Goal: Task Accomplishment & Management: Manage account settings

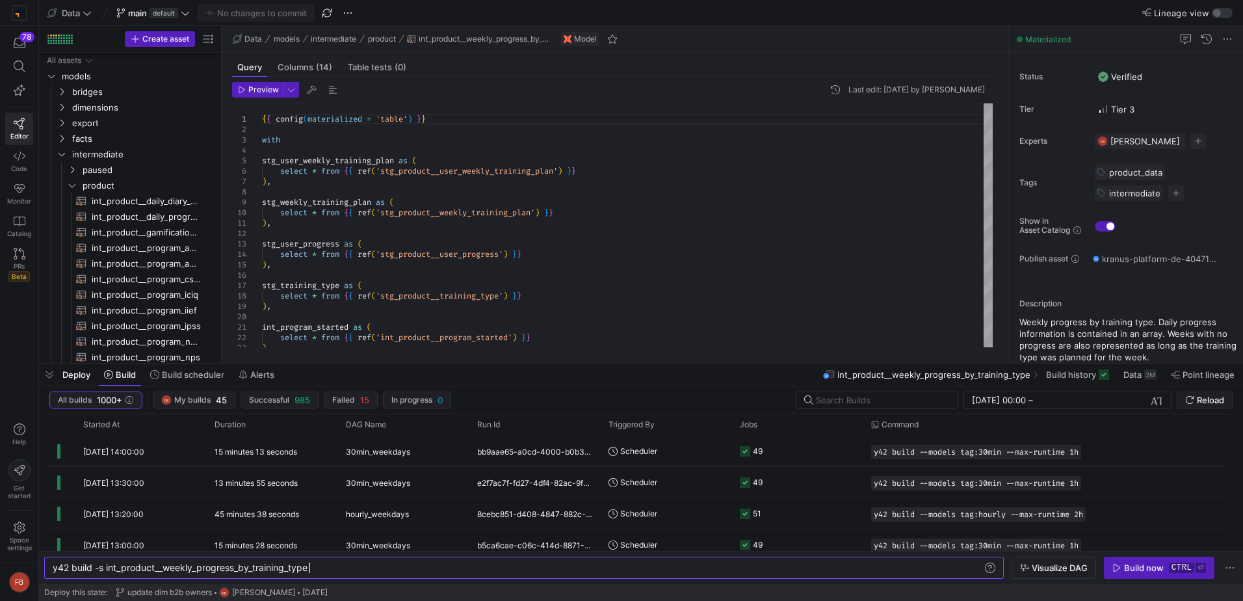
scroll to position [0, 256]
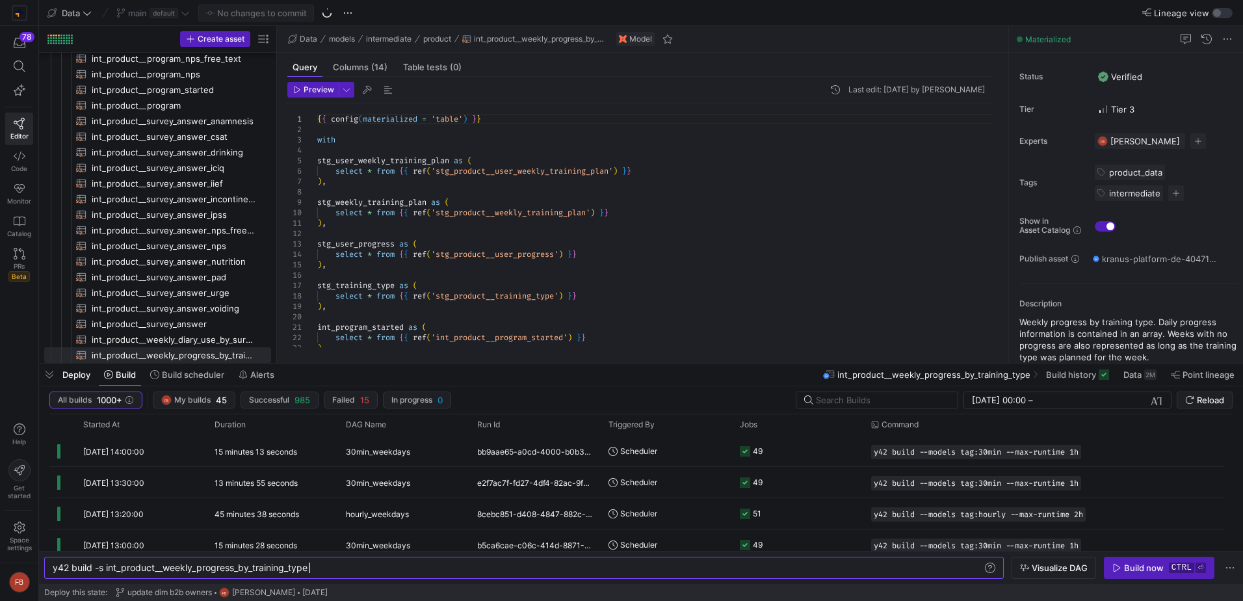
drag, startPoint x: 222, startPoint y: 248, endPoint x: 277, endPoint y: 252, distance: 55.4
click at [277, 252] on as-split "Create asset Drag here to set row groups Drag here to set column labels Group 1…" at bounding box center [641, 194] width 1204 height 337
click at [1095, 373] on span "Build history" at bounding box center [1071, 374] width 50 height 10
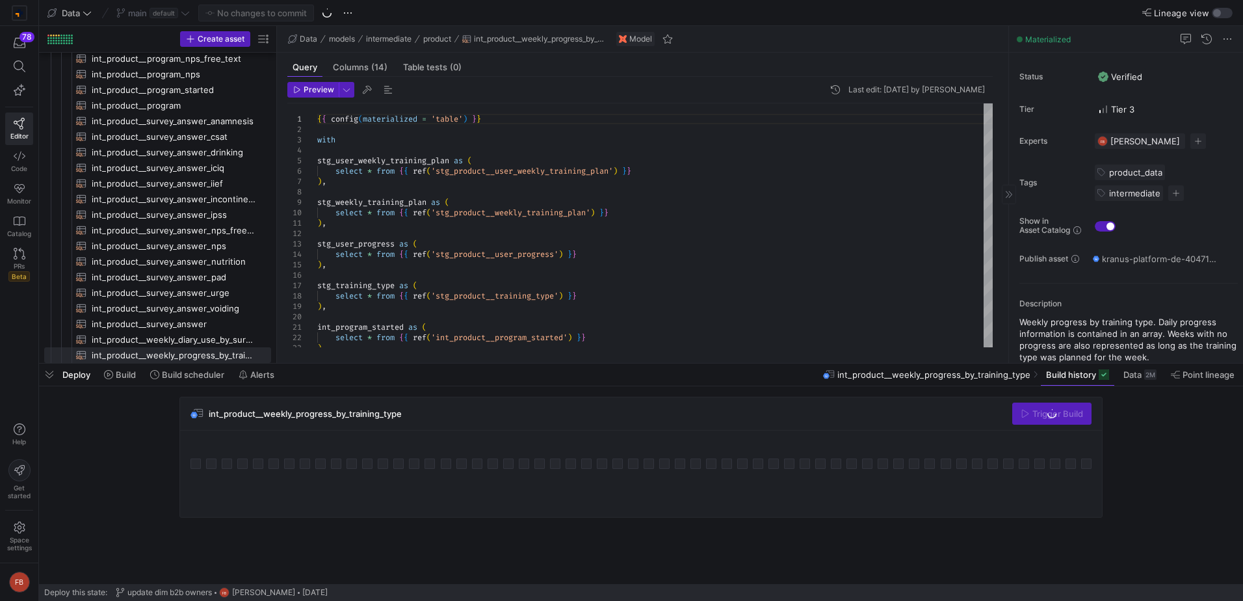
click at [1073, 381] on span at bounding box center [1077, 374] width 73 height 21
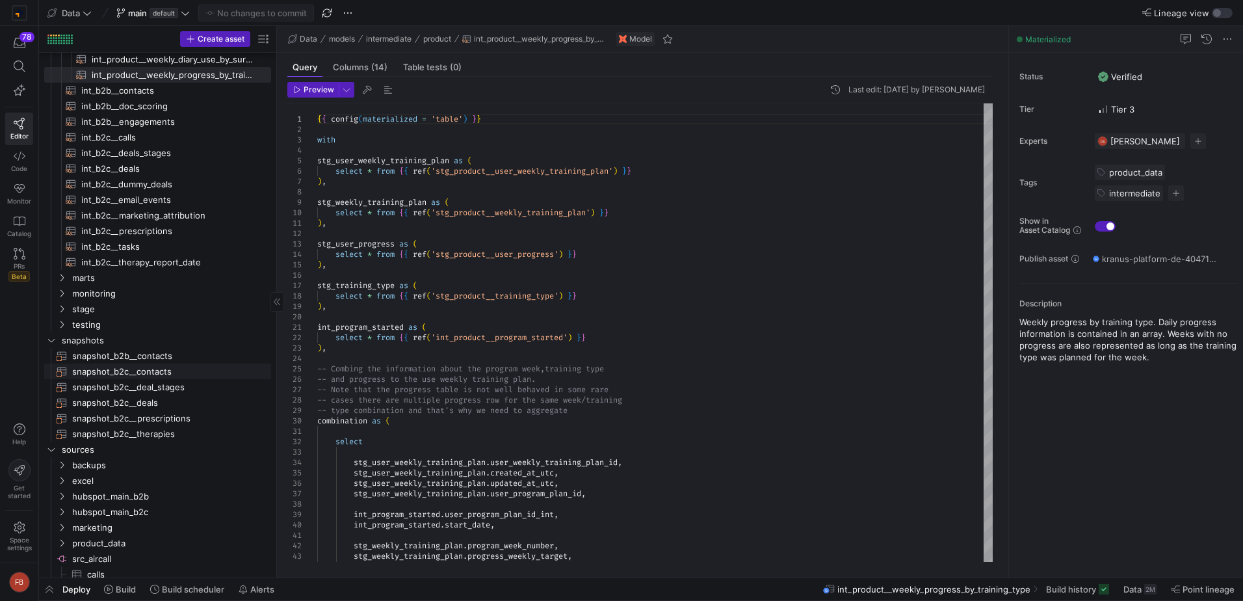
scroll to position [583, 0]
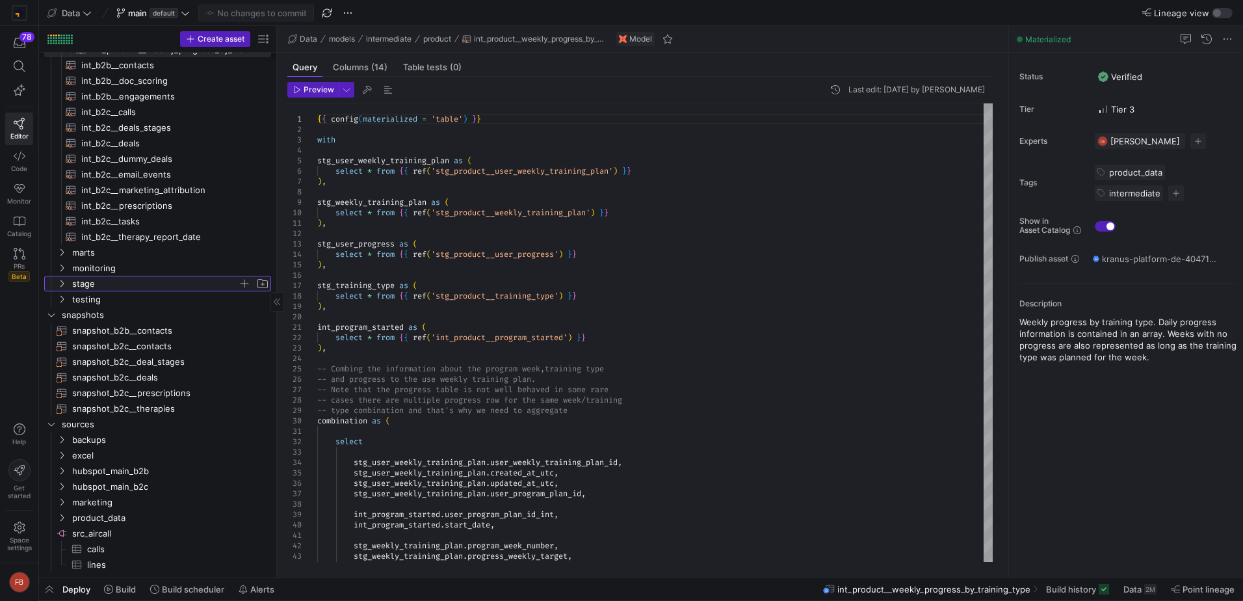
click at [134, 286] on span "stage" at bounding box center [155, 283] width 166 height 15
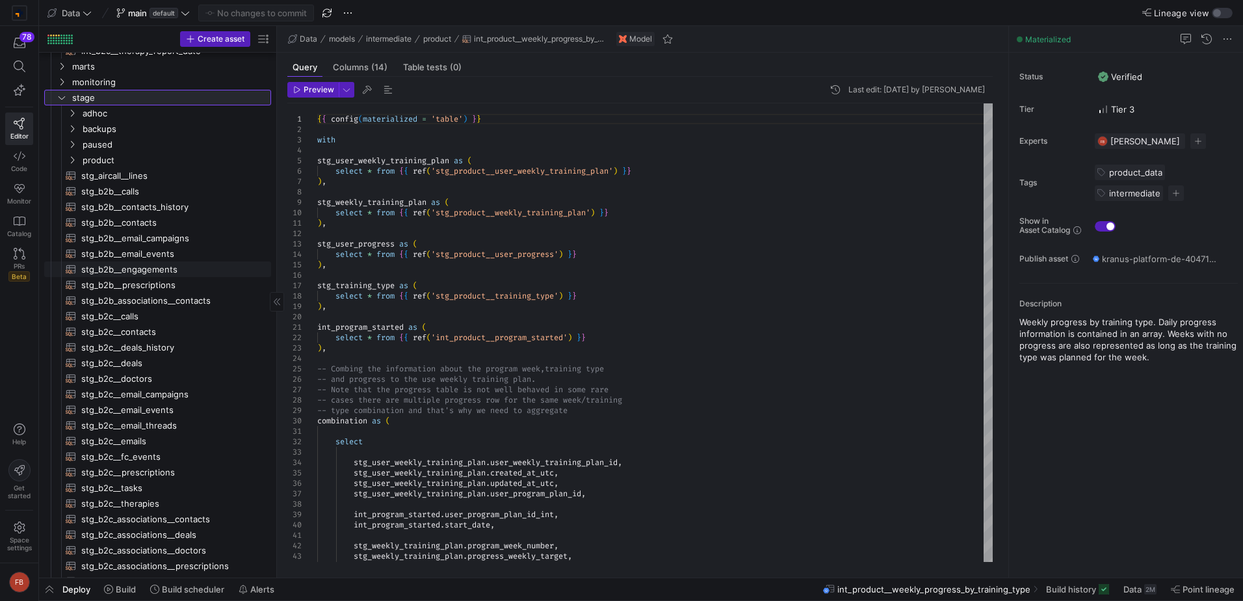
scroll to position [653, 0]
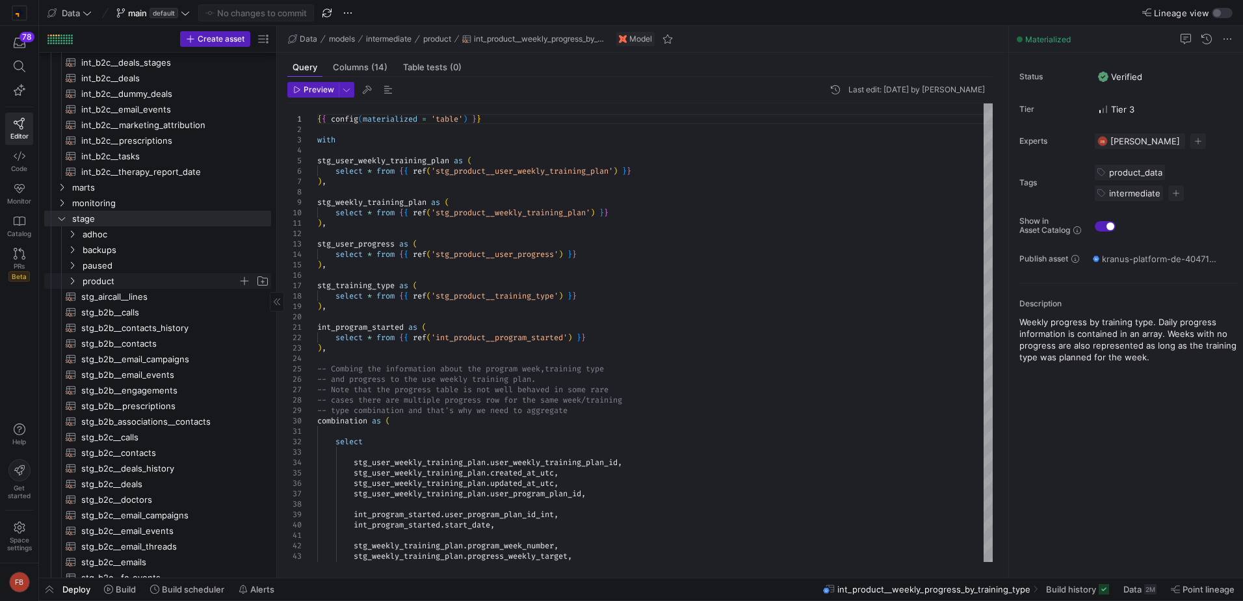
click at [106, 276] on span "product" at bounding box center [160, 281] width 155 height 15
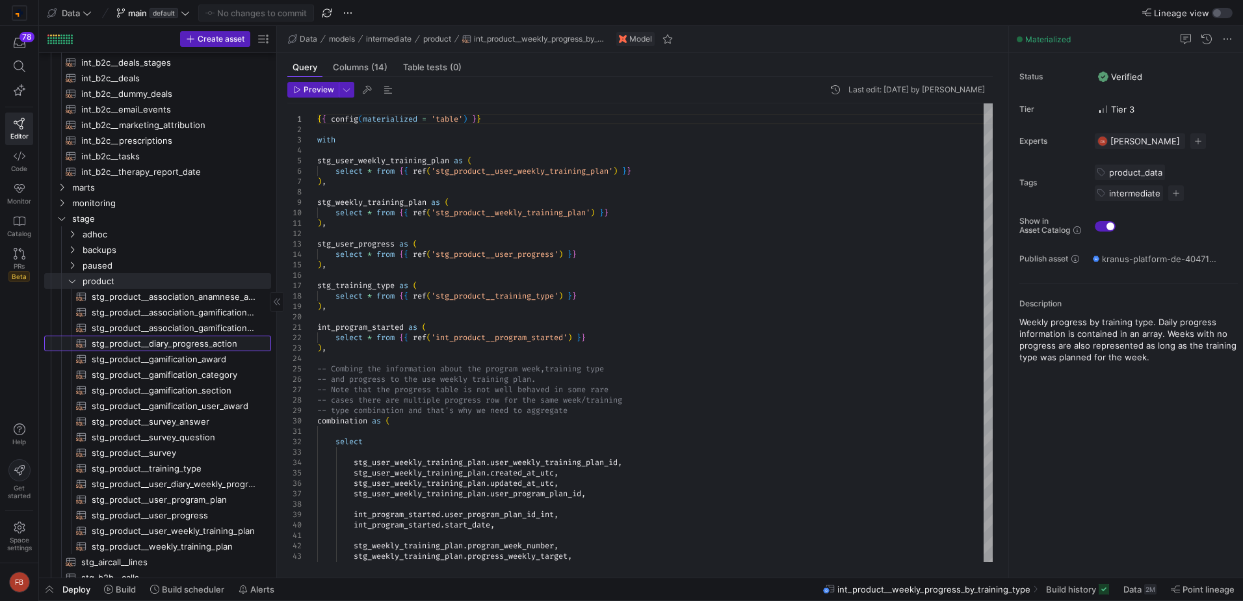
click at [241, 343] on span "stg_product__diary_progress_action​​​​​​​​​​" at bounding box center [174, 343] width 165 height 15
type textarea "{{ config(materialized = 'table') }} with edera_dev_de as ( select *, 'Edera' a…"
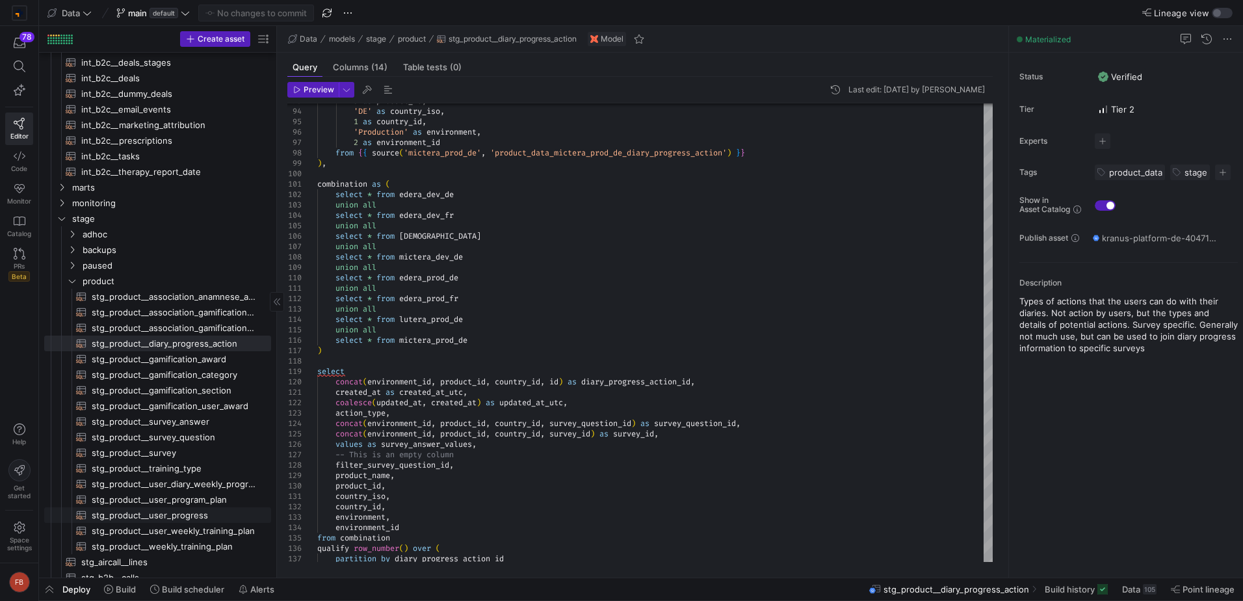
click at [230, 513] on span "stg_product__user_progress​​​​​​​​​​" at bounding box center [174, 515] width 165 height 15
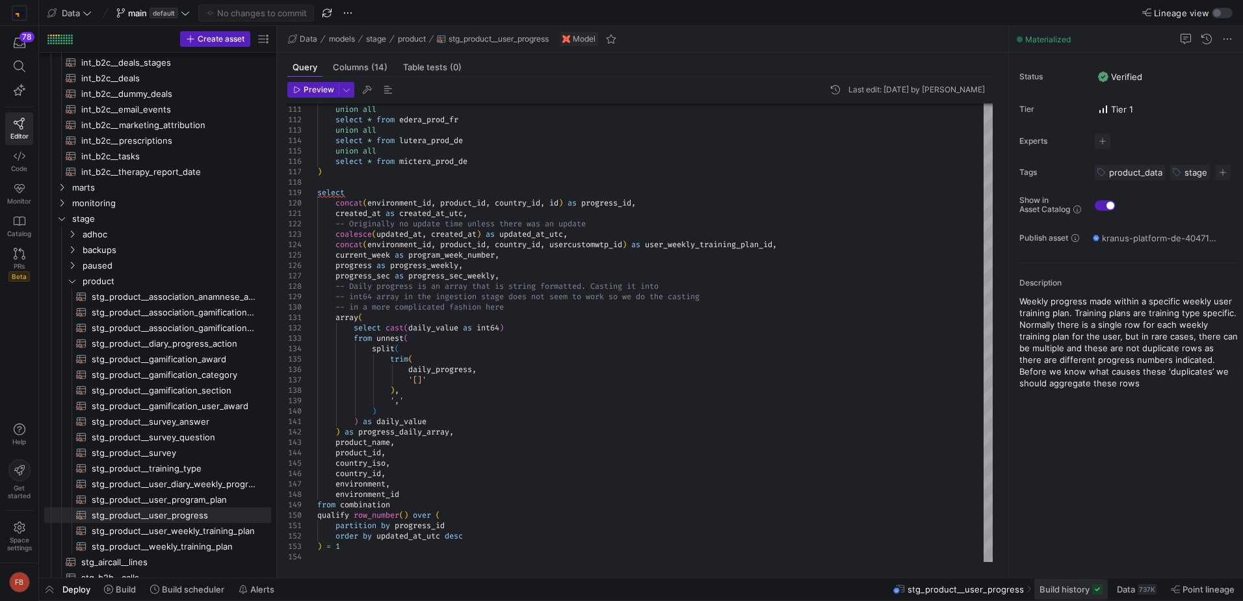
click at [1073, 589] on span "Build history" at bounding box center [1065, 589] width 50 height 10
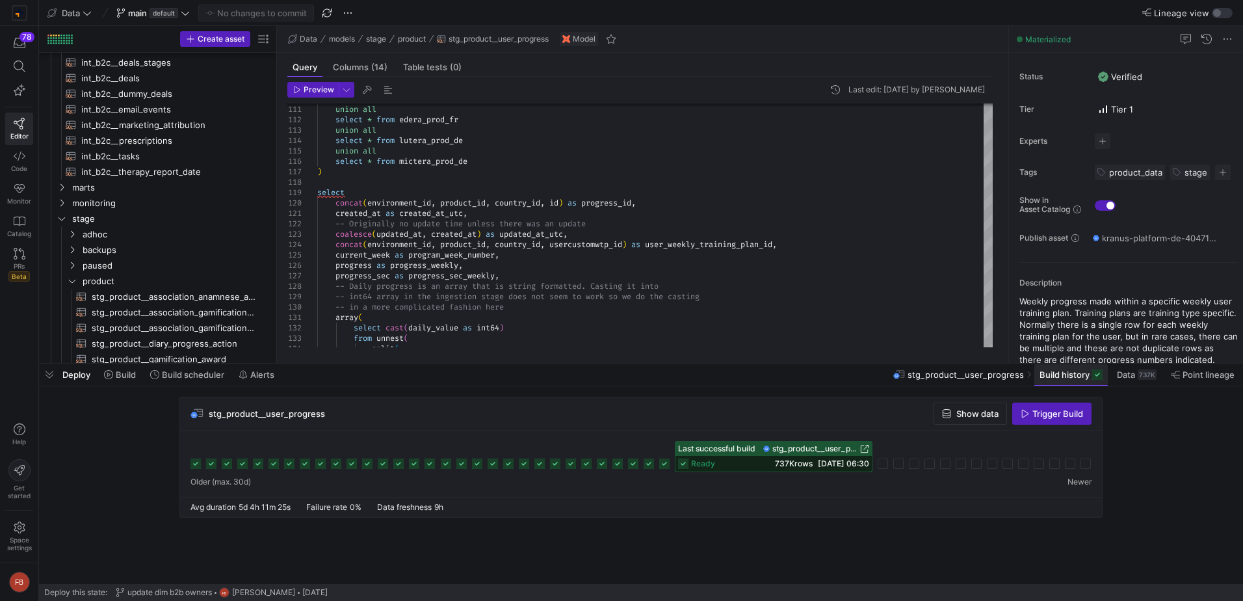
click at [1048, 377] on span "Build history" at bounding box center [1065, 374] width 50 height 10
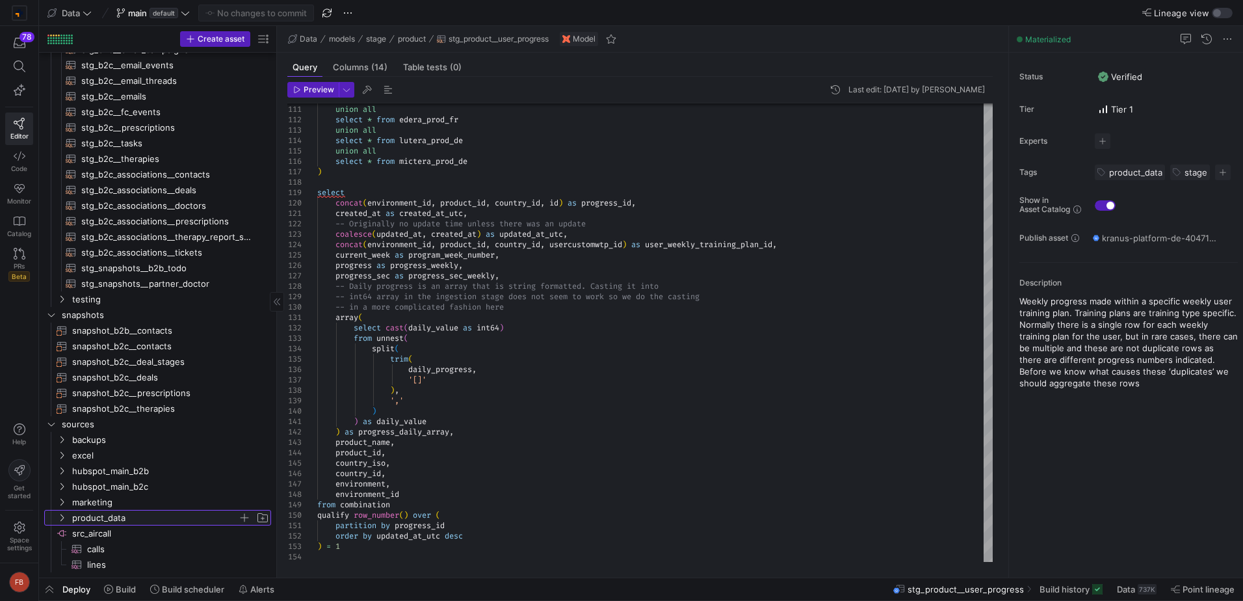
click at [114, 514] on span "product_data" at bounding box center [155, 517] width 166 height 15
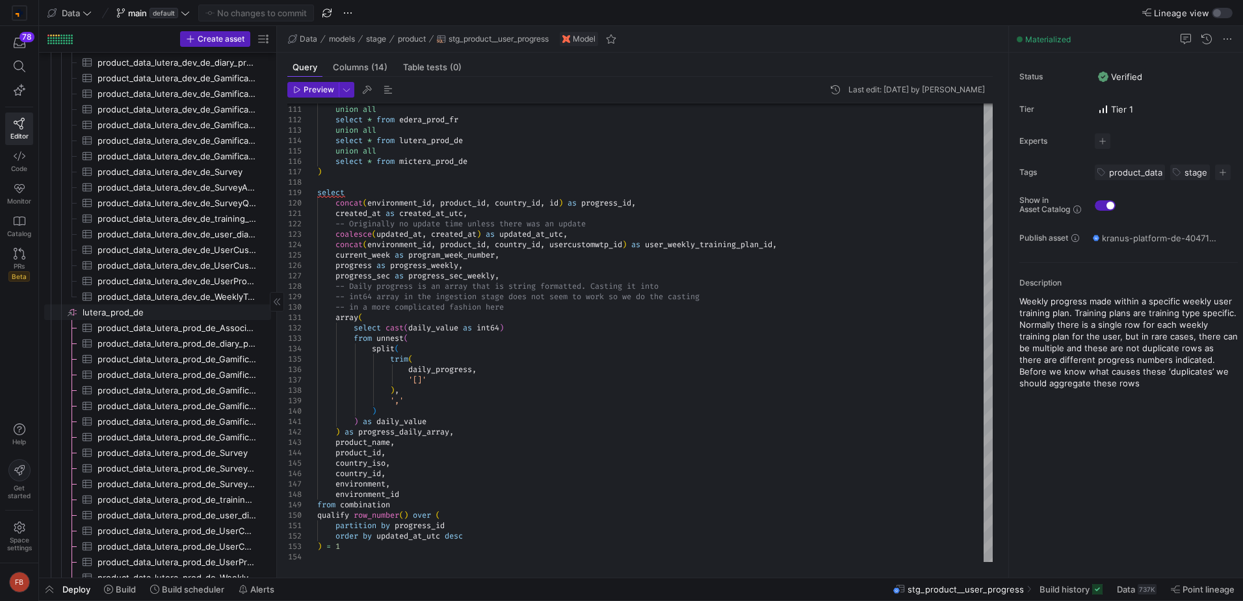
click at [131, 310] on span "lutera_prod_de​​​​​​​​" at bounding box center [176, 312] width 187 height 15
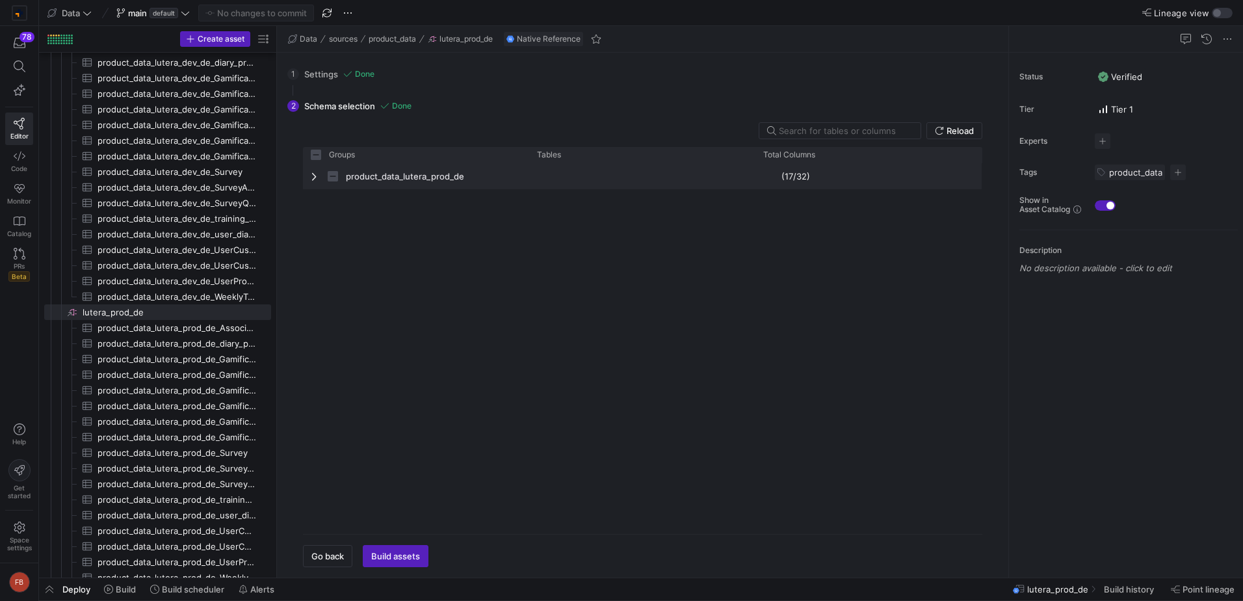
click at [317, 182] on span "Press SPACE to select this row." at bounding box center [315, 176] width 9 height 25
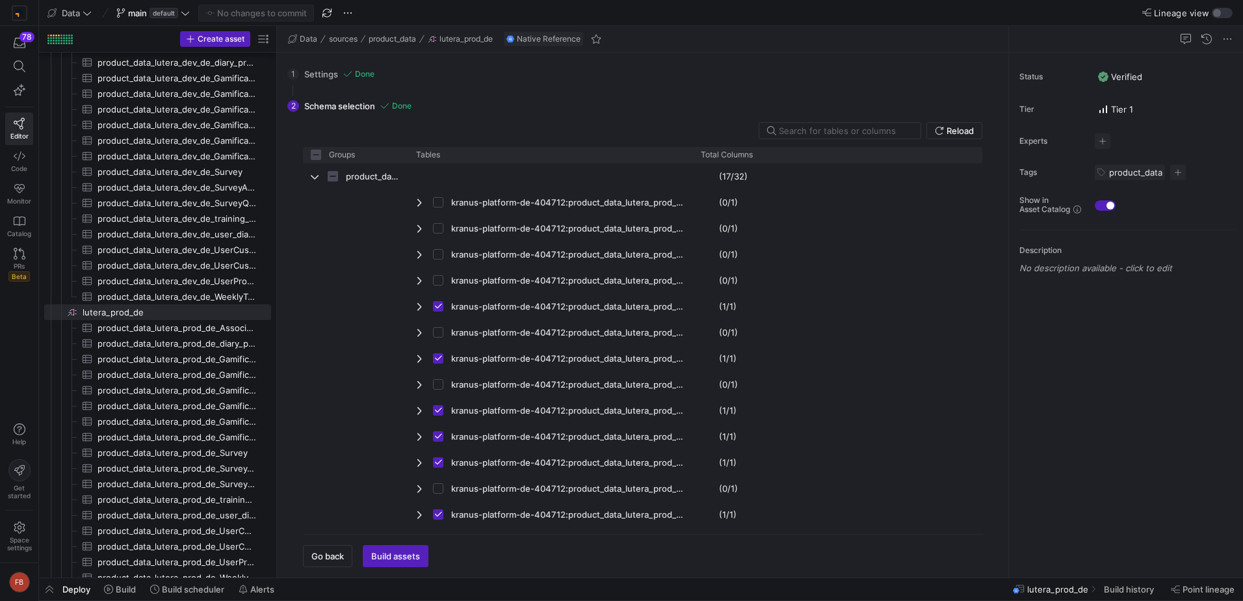
drag, startPoint x: 527, startPoint y: 153, endPoint x: 357, endPoint y: 168, distance: 170.4
click at [353, 165] on div "Groups Tables Total Columns" at bounding box center [642, 335] width 679 height 376
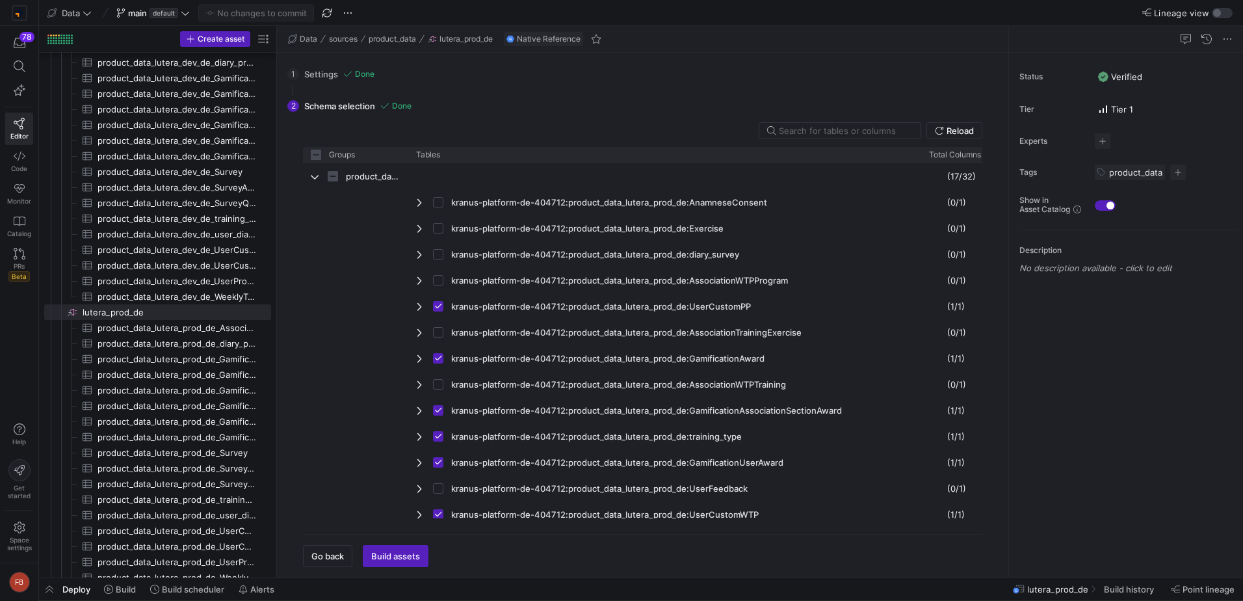
drag, startPoint x: 691, startPoint y: 152, endPoint x: 919, endPoint y: 179, distance: 229.8
click at [919, 179] on div "Groups Tables Total Columns" at bounding box center [642, 335] width 679 height 376
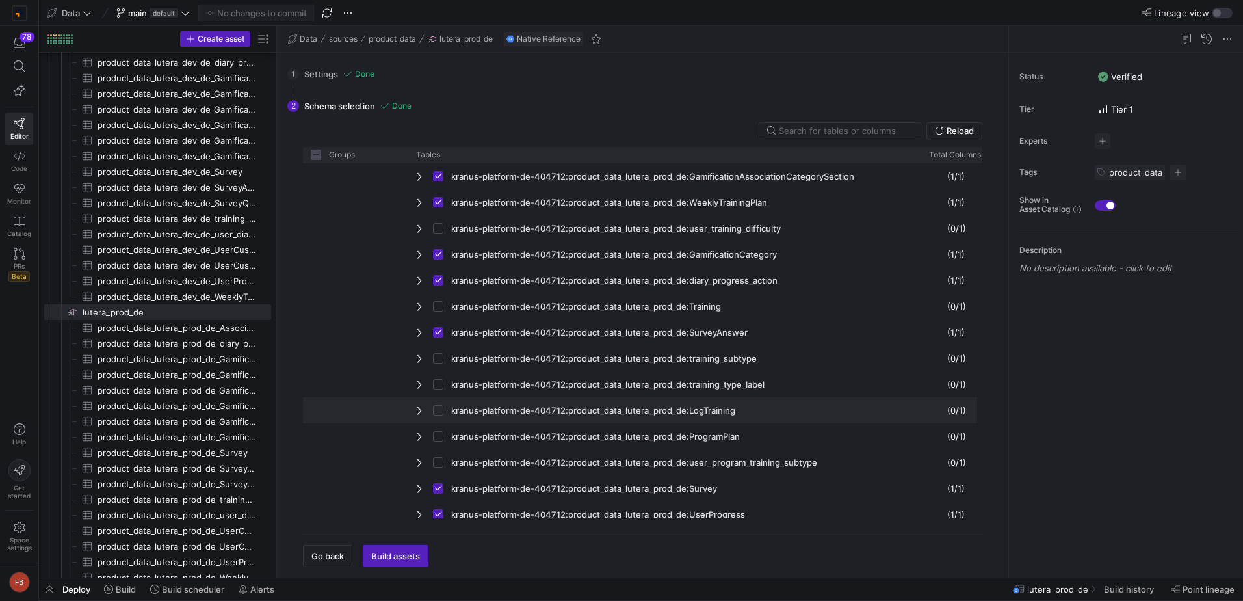
click at [421, 413] on span "Press SPACE to select this row." at bounding box center [420, 410] width 9 height 10
click at [417, 408] on span "Press SPACE to select this row." at bounding box center [420, 410] width 9 height 10
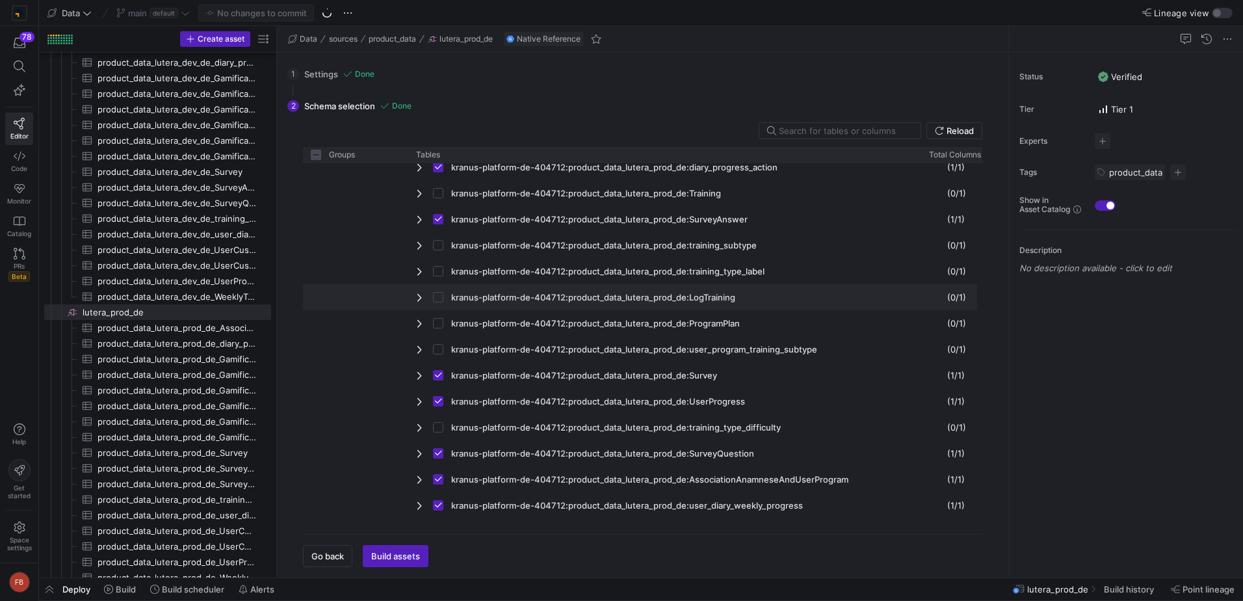
click at [415, 293] on div "kranus-platform-de-404712:product_data_lutera_prod_de:LogTraining" at bounding box center [664, 297] width 513 height 26
checkbox input "false"
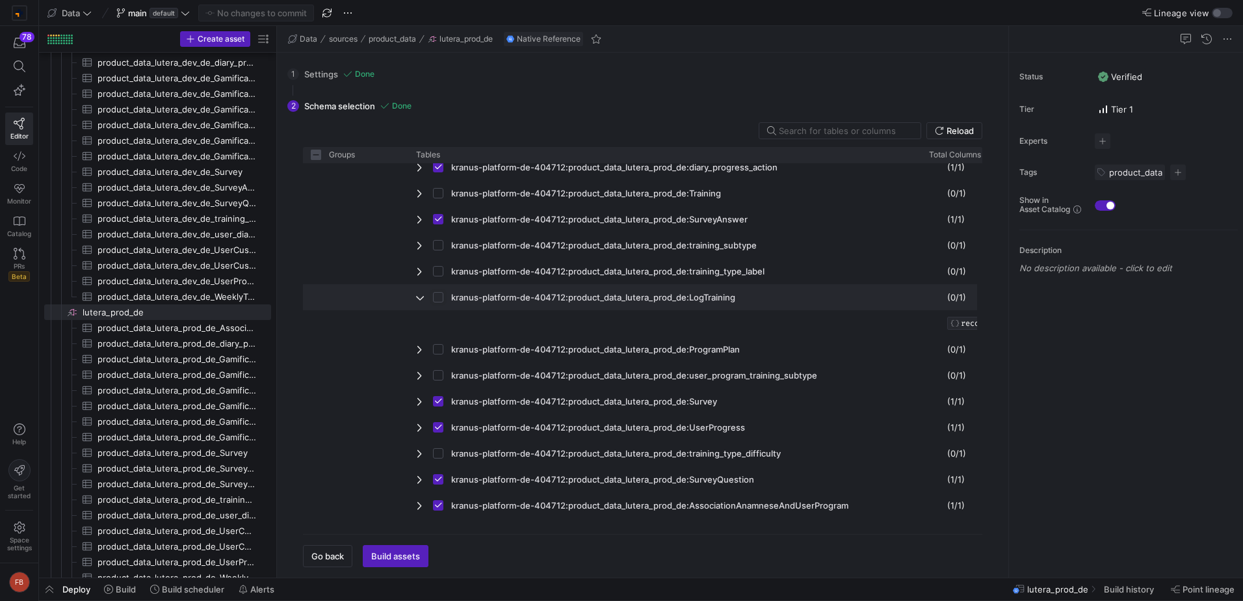
click at [442, 297] on input "Press Space to toggle row selection (unchecked)" at bounding box center [438, 297] width 10 height 10
checkbox input "true"
checkbox input "false"
checkbox input "true"
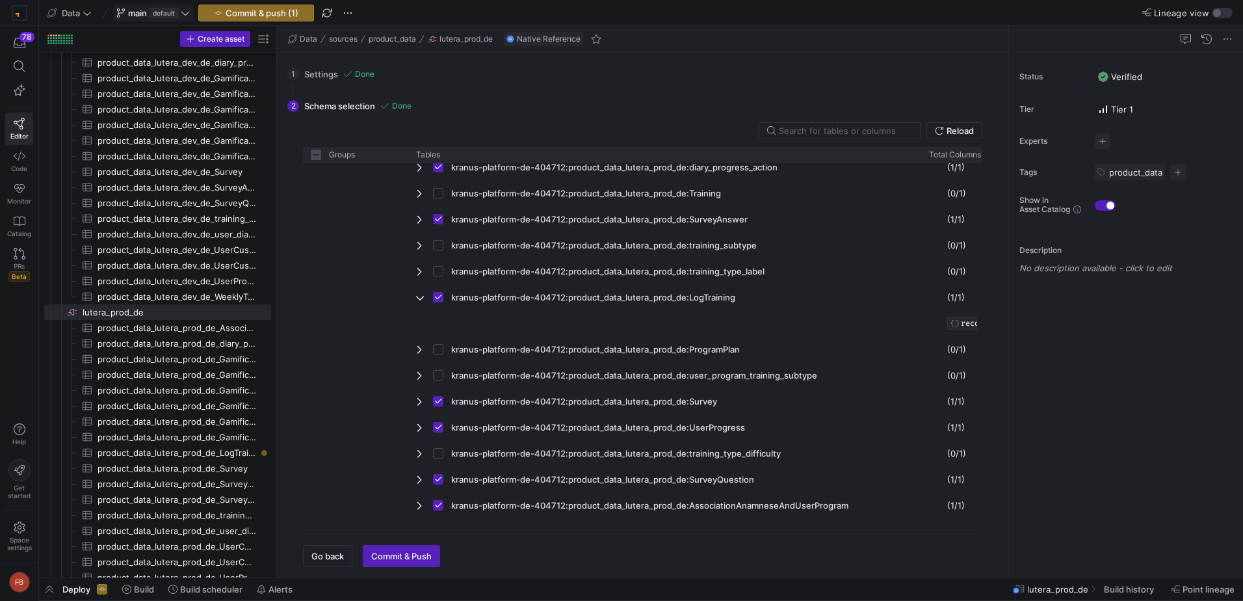
click at [189, 16] on icon at bounding box center [185, 12] width 9 height 9
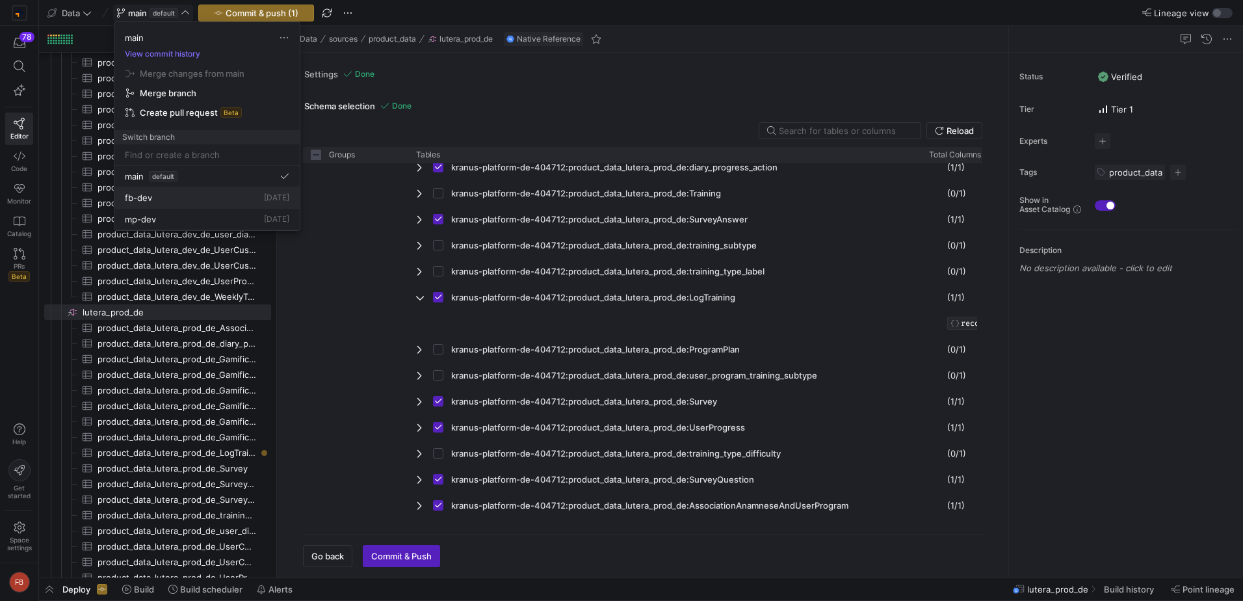
click at [205, 191] on button "fb-dev [DATE]" at bounding box center [206, 197] width 185 height 21
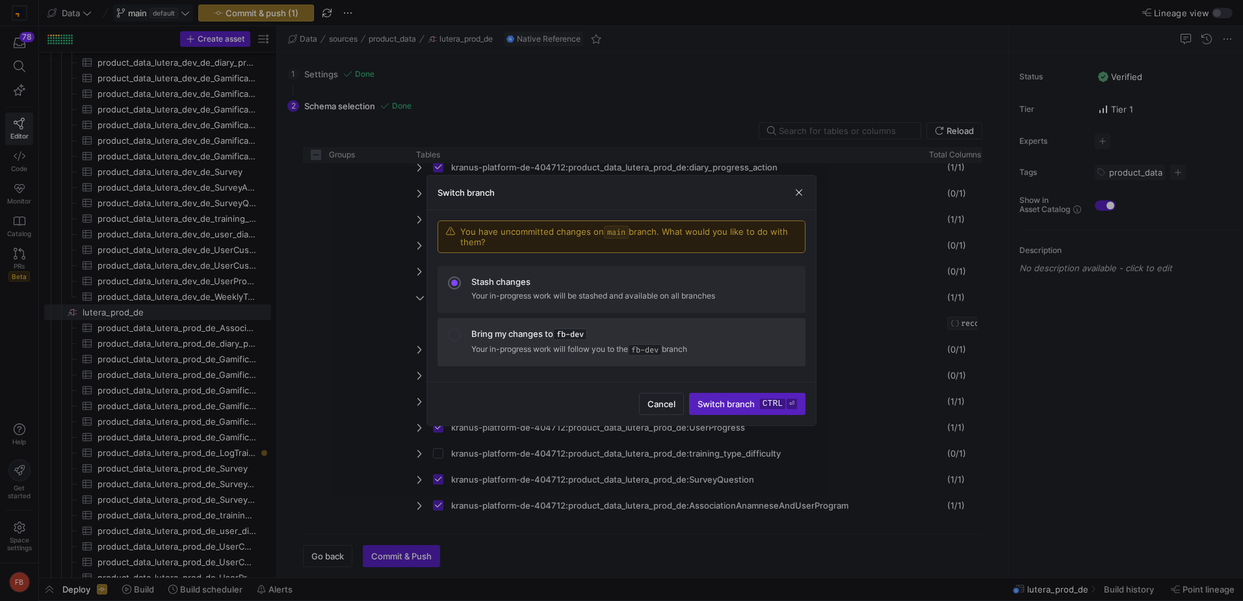
click at [612, 330] on div "Bring my changes to fb-dev" at bounding box center [633, 334] width 324 height 12
click at [732, 408] on span "Switch branch ctrl ⏎" at bounding box center [747, 404] width 99 height 10
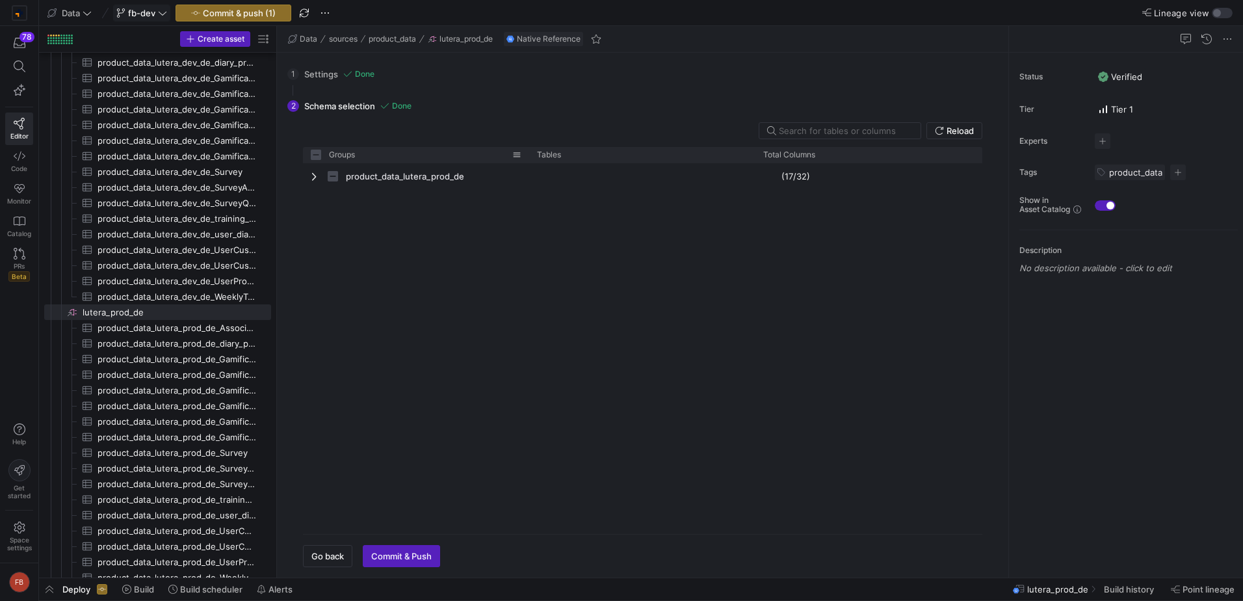
checkbox input "false"
click at [231, 9] on span "Commit & push (1)" at bounding box center [239, 13] width 73 height 10
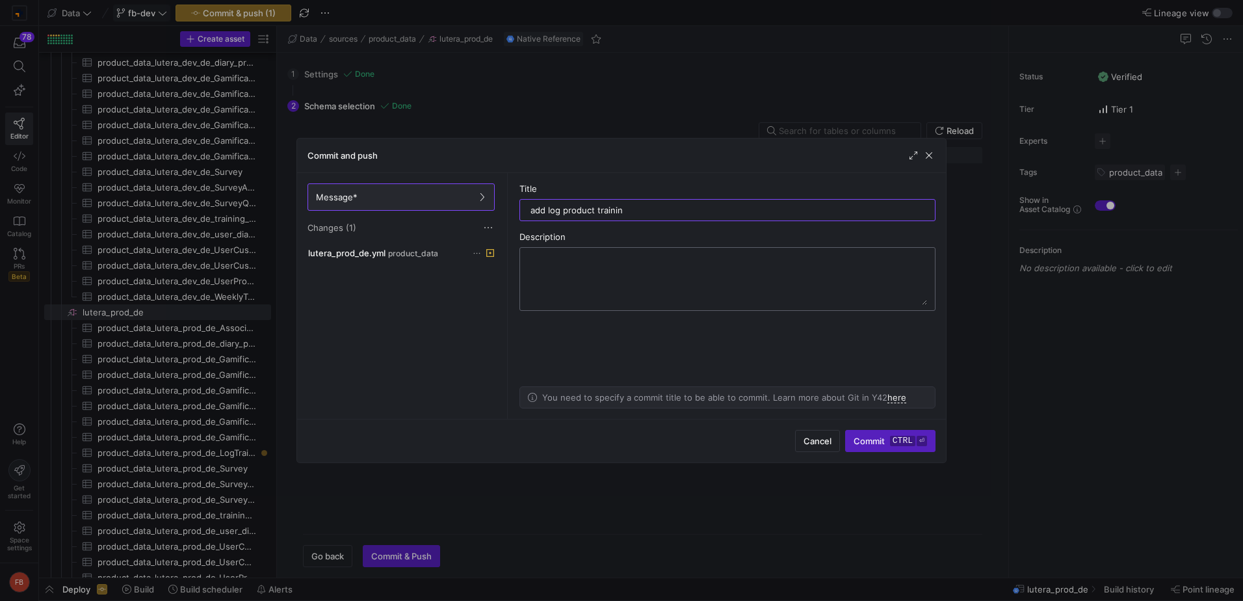
type input "add log product training"
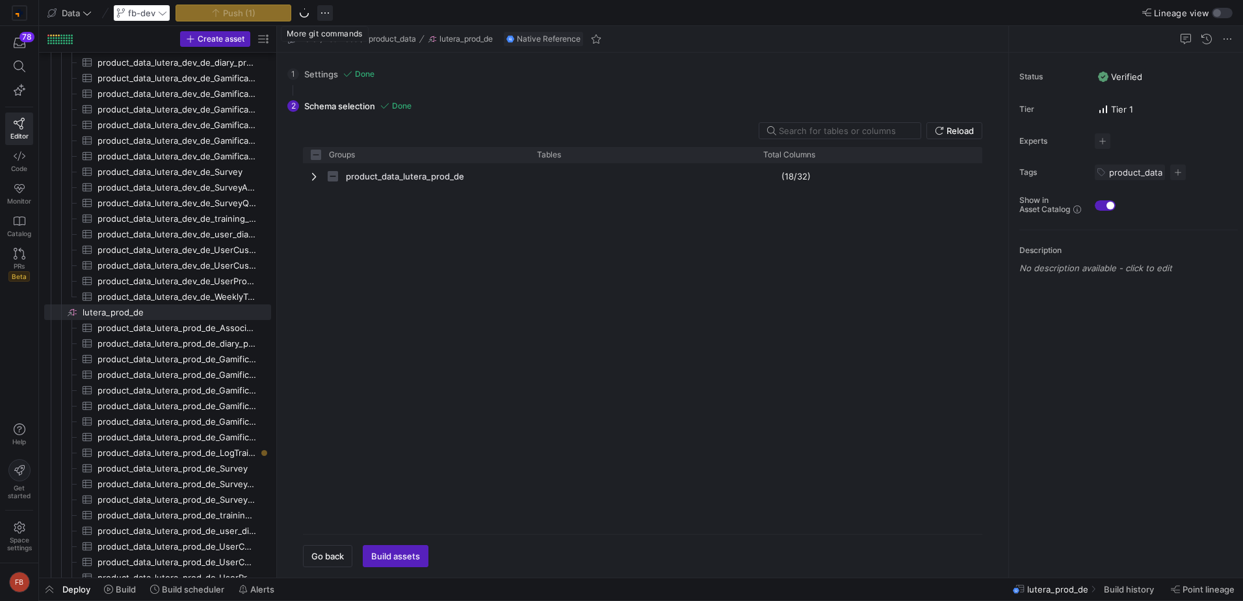
click at [327, 14] on span "button" at bounding box center [325, 13] width 16 height 16
click at [345, 14] on div at bounding box center [621, 300] width 1243 height 601
click at [324, 10] on span "button" at bounding box center [325, 13] width 16 height 16
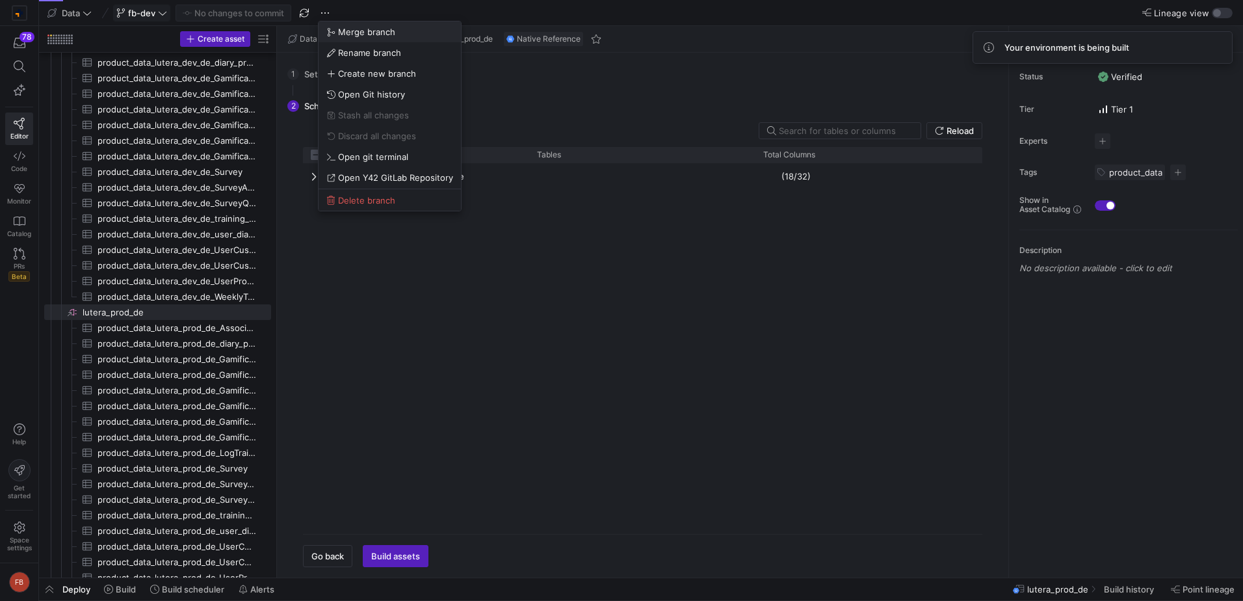
click at [340, 28] on span "Merge branch" at bounding box center [366, 32] width 57 height 10
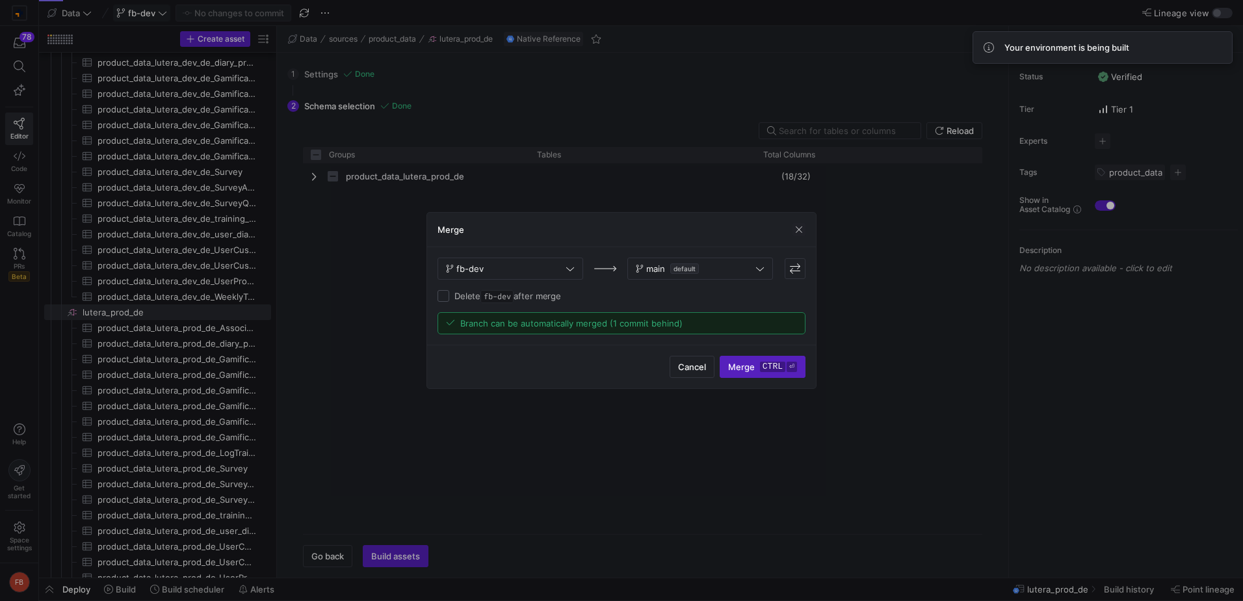
click at [746, 369] on span "Merge ctrl ⏎" at bounding box center [762, 367] width 69 height 10
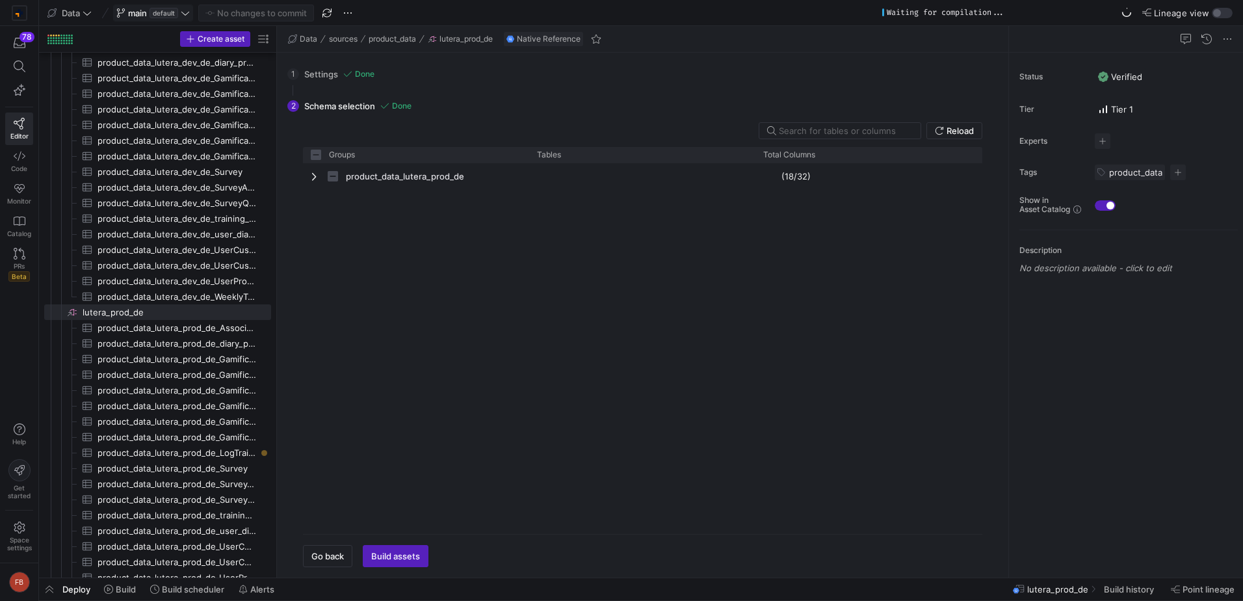
checkbox input "false"
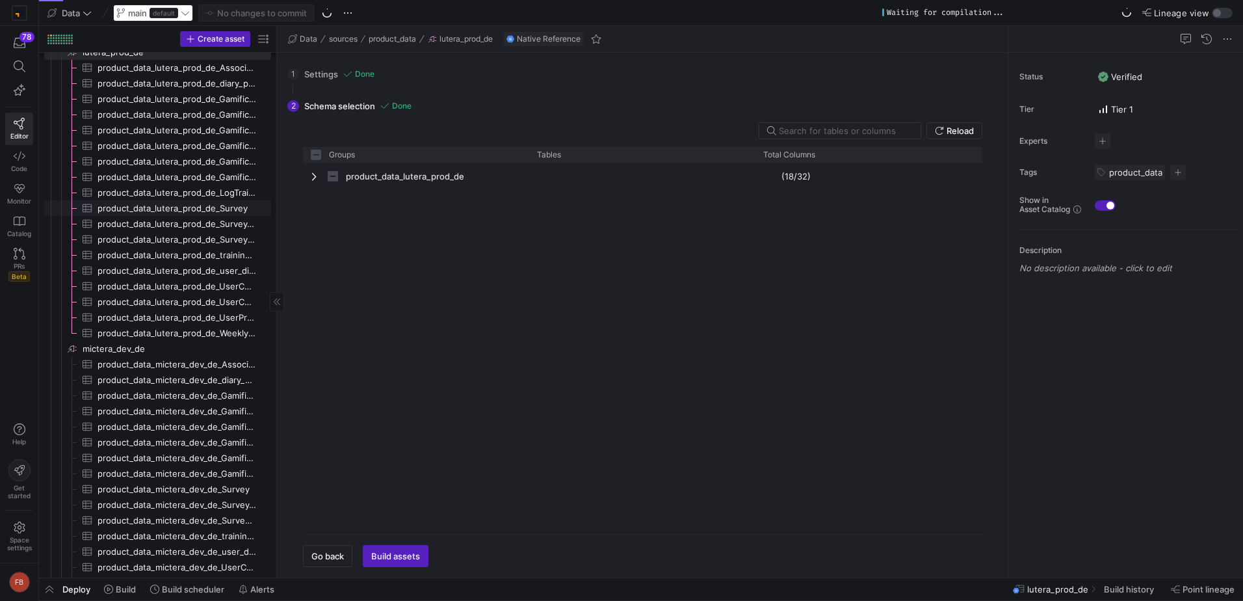
scroll to position [3140, 0]
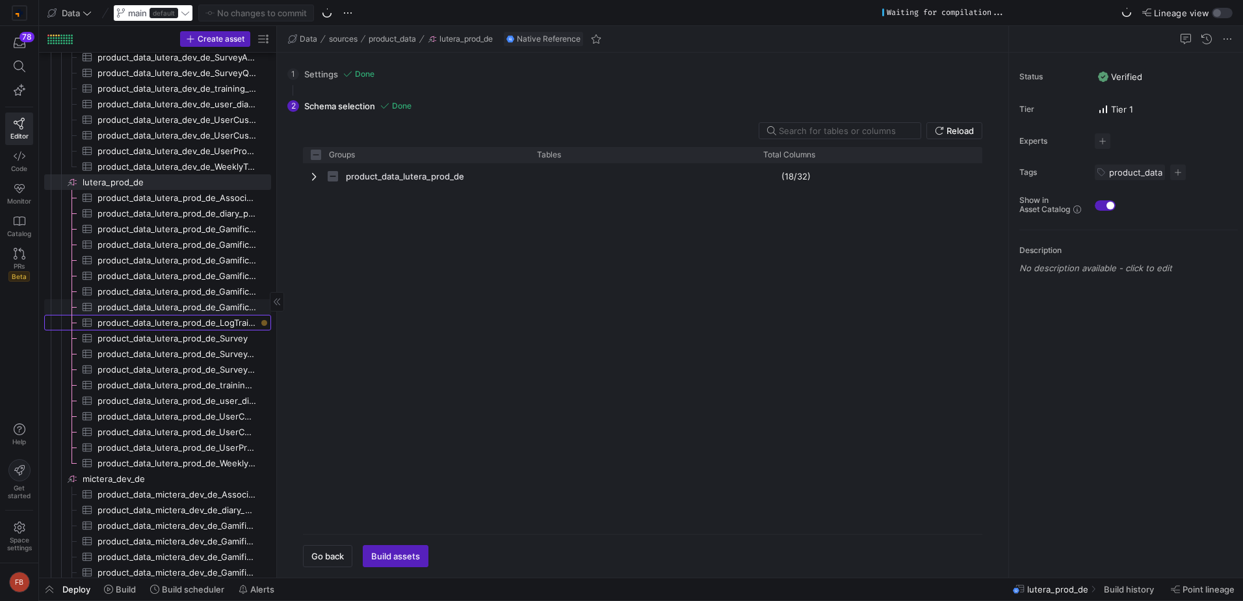
click at [1112, 581] on span at bounding box center [1130, 589] width 63 height 21
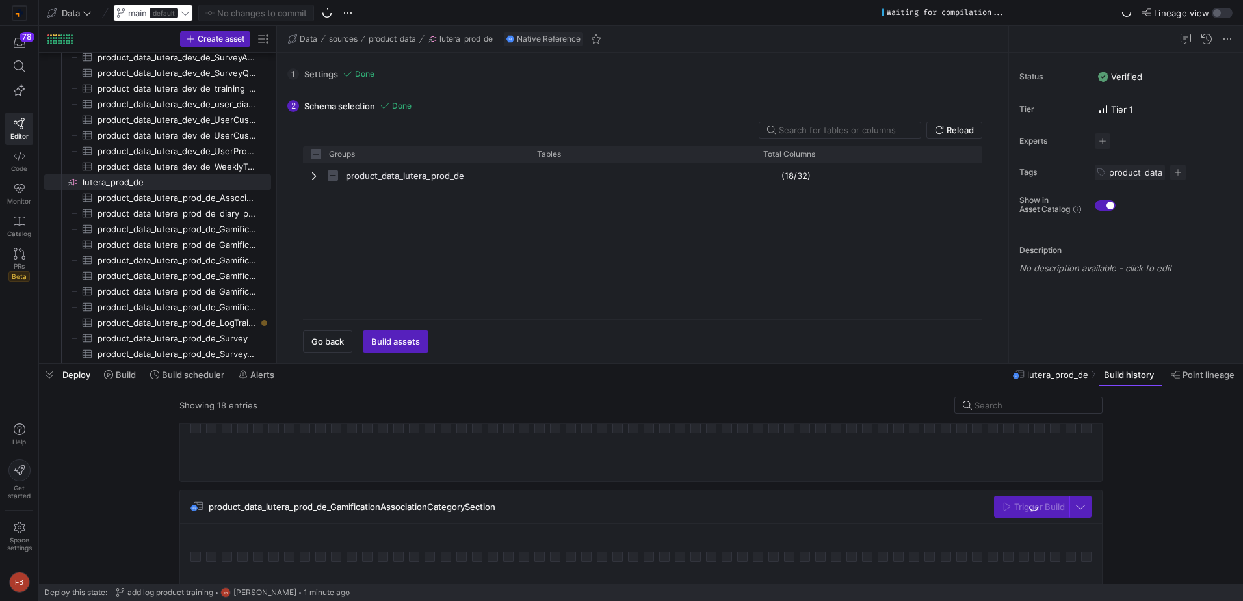
scroll to position [390, 0]
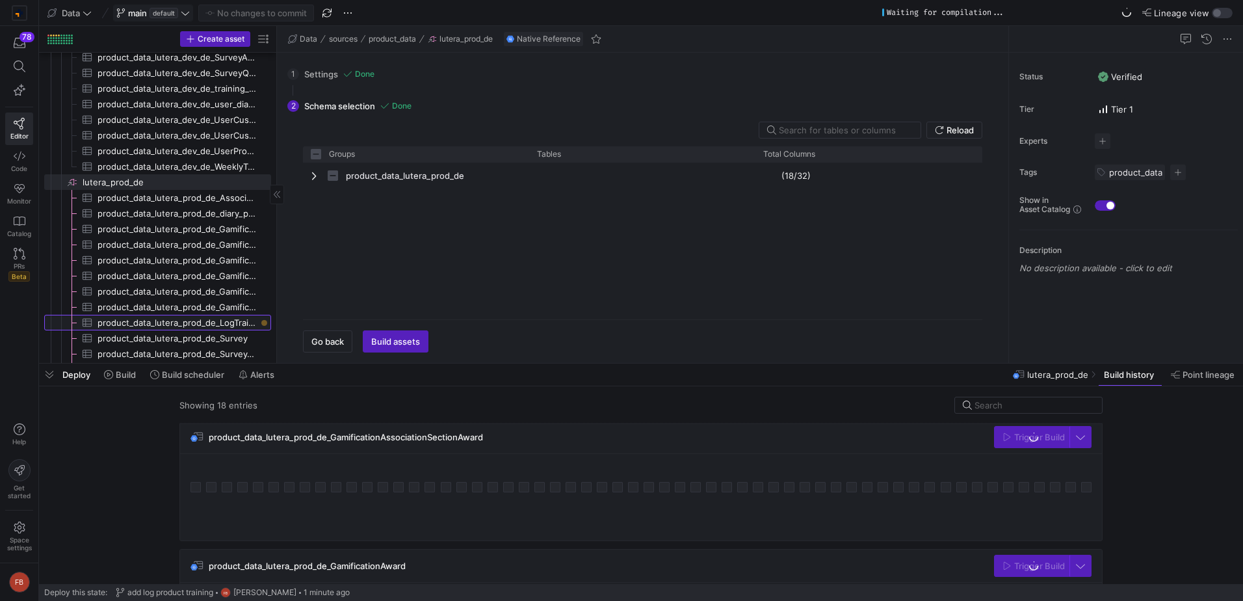
click at [226, 323] on span "product_data_lutera_prod_de_LogTraining​​​​​​​​​" at bounding box center [177, 322] width 159 height 15
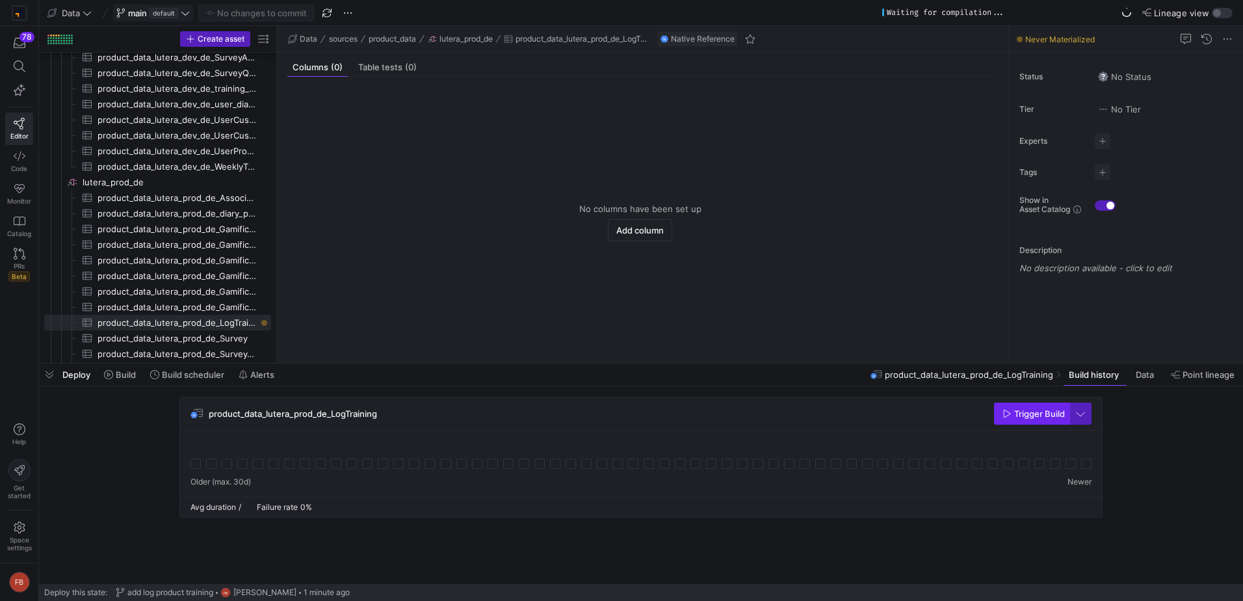
click at [1020, 416] on span "Trigger Build" at bounding box center [1039, 413] width 51 height 10
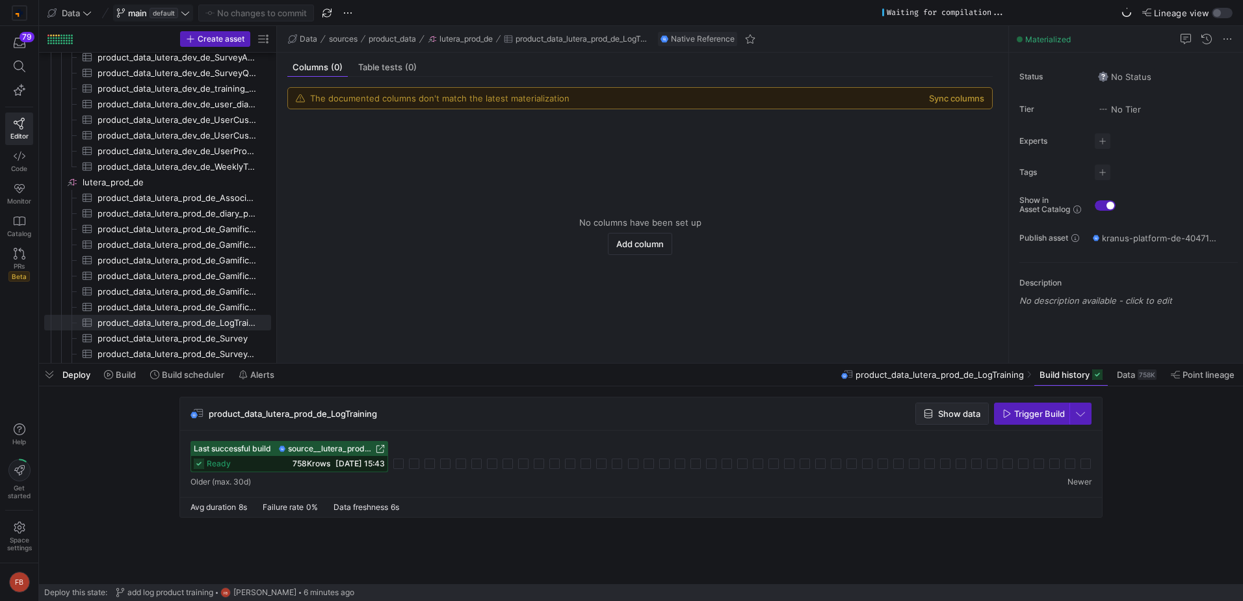
click at [935, 411] on span "Show data" at bounding box center [952, 413] width 57 height 10
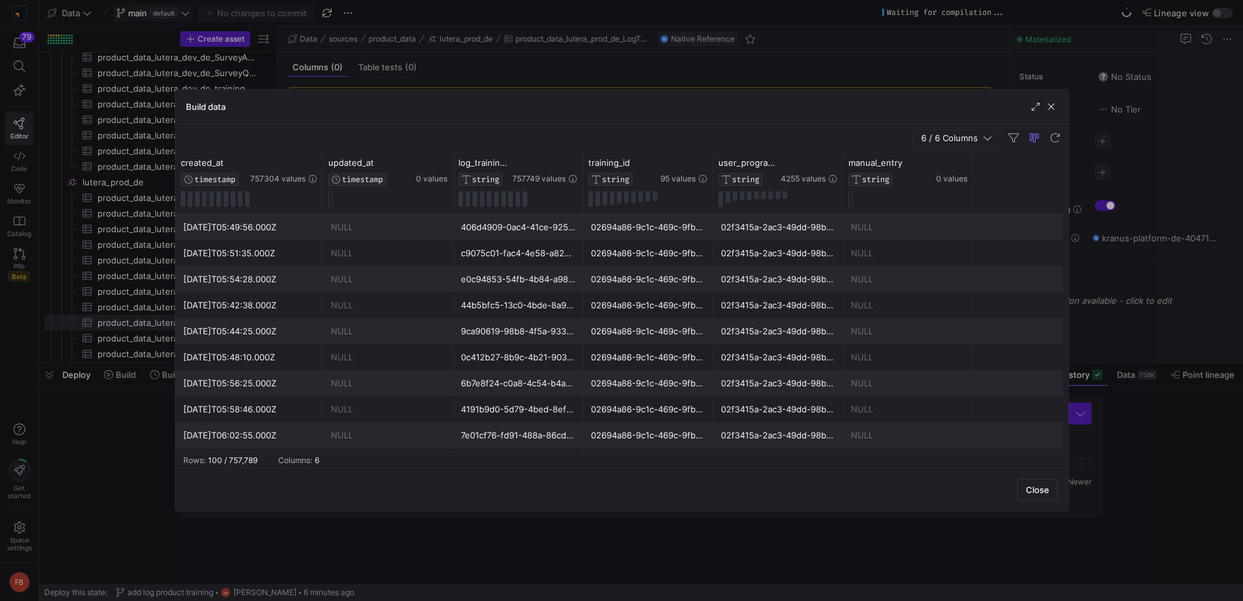
drag, startPoint x: 304, startPoint y: 192, endPoint x: 322, endPoint y: 193, distance: 17.6
click at [322, 193] on div at bounding box center [322, 182] width 5 height 61
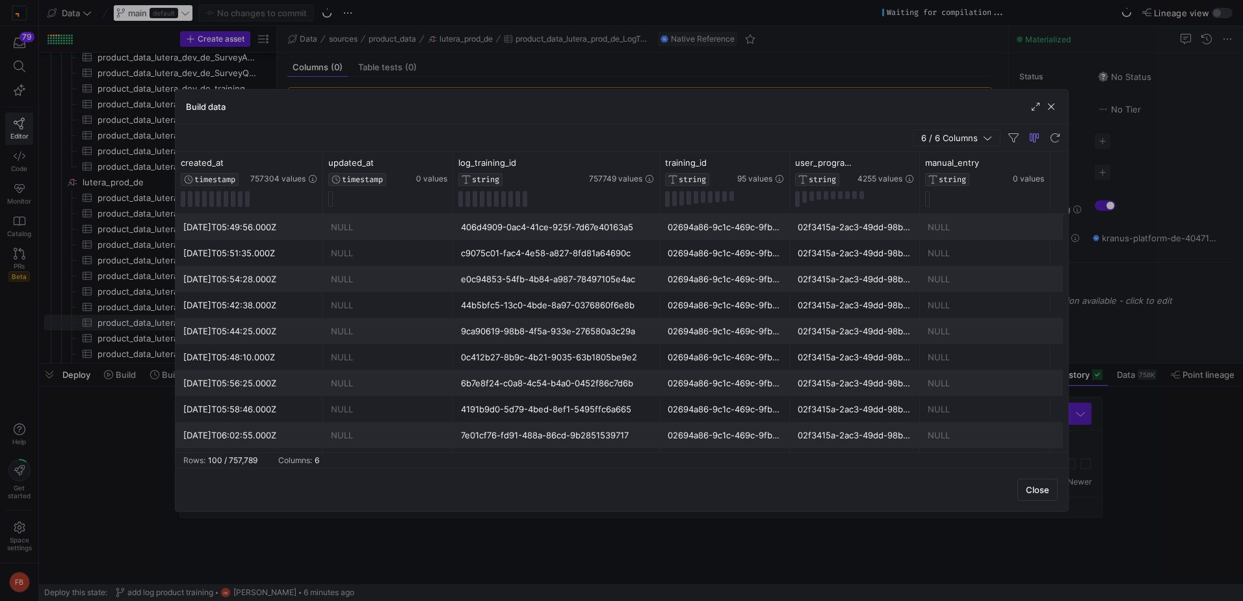
drag, startPoint x: 580, startPoint y: 188, endPoint x: 657, endPoint y: 192, distance: 76.8
click at [657, 192] on div at bounding box center [659, 182] width 5 height 61
drag, startPoint x: 787, startPoint y: 172, endPoint x: 826, endPoint y: 172, distance: 38.4
click at [803, 172] on div at bounding box center [800, 182] width 5 height 61
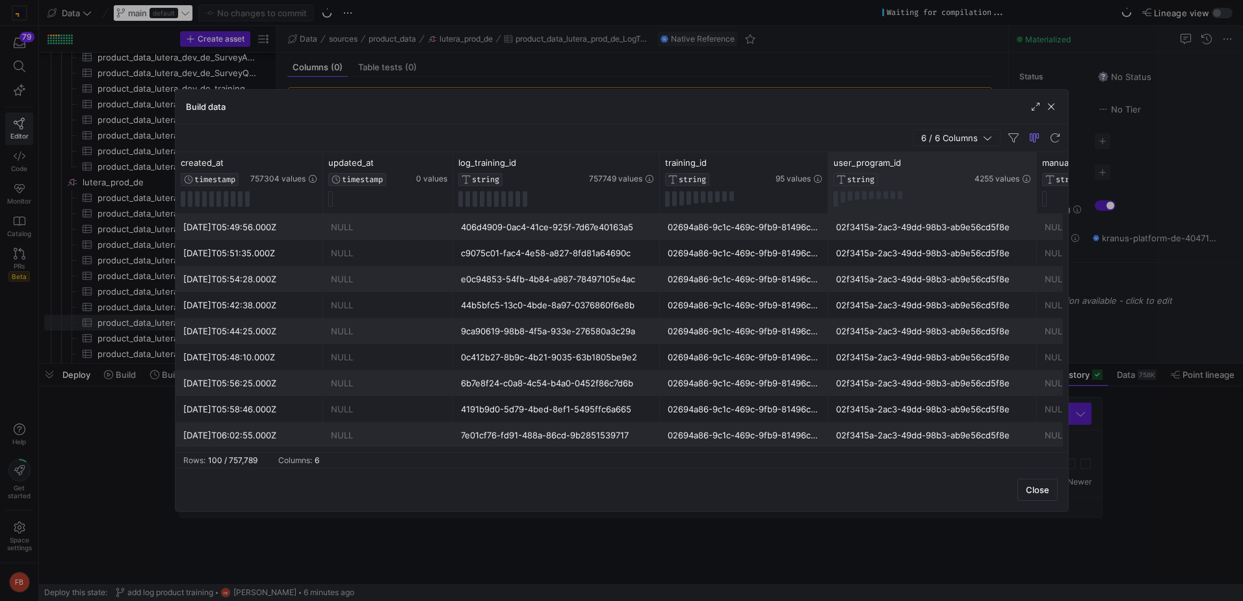
drag, startPoint x: 956, startPoint y: 179, endPoint x: 1035, endPoint y: 181, distance: 78.7
click at [1035, 181] on div at bounding box center [1036, 182] width 5 height 61
click at [1048, 102] on span "button" at bounding box center [1051, 106] width 13 height 13
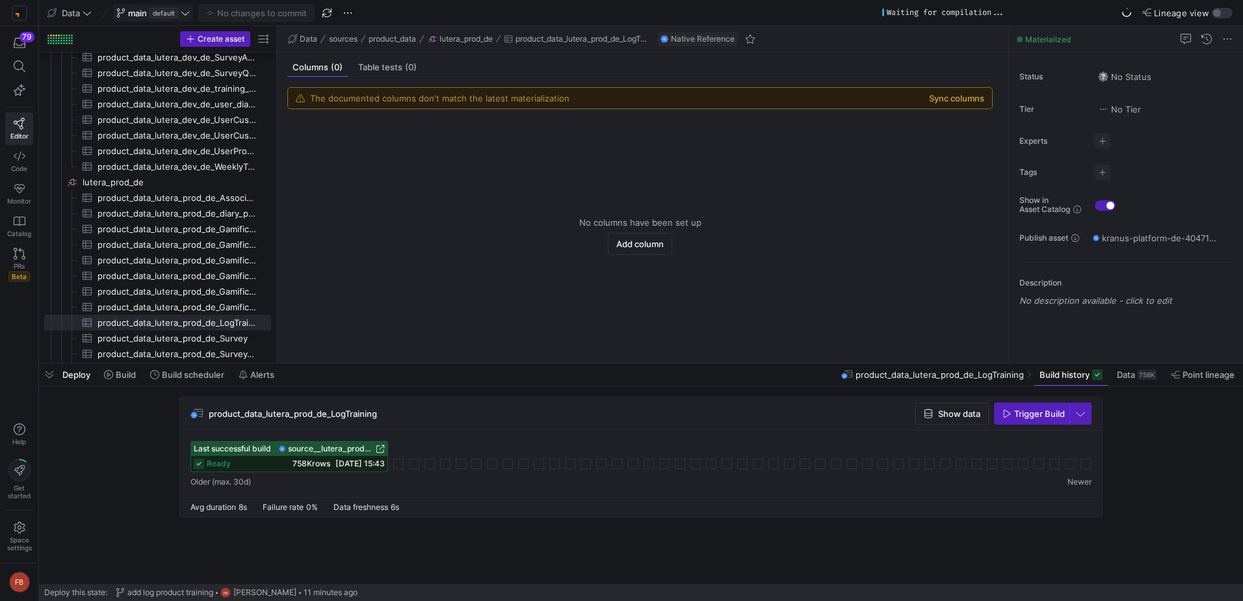
click at [938, 94] on button "Sync columns" at bounding box center [956, 98] width 55 height 10
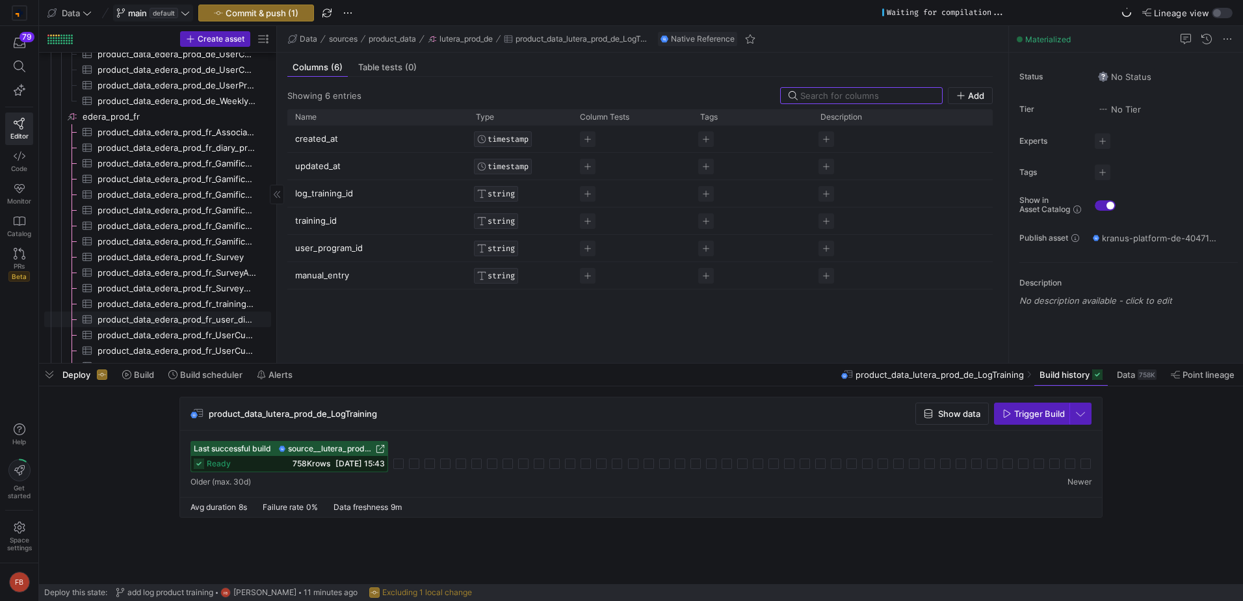
scroll to position [2620, 0]
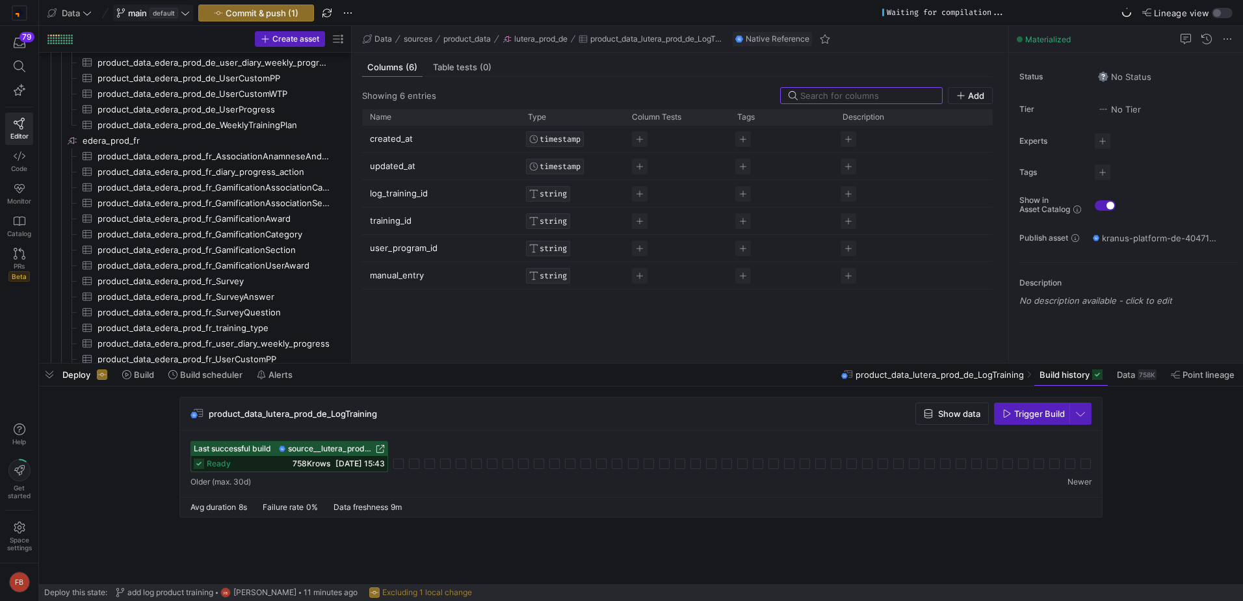
drag, startPoint x: 276, startPoint y: 226, endPoint x: 414, endPoint y: 253, distance: 140.5
click at [413, 253] on as-split "Create asset Drag here to set row groups Drag here to set column labels Group 1…" at bounding box center [641, 194] width 1204 height 337
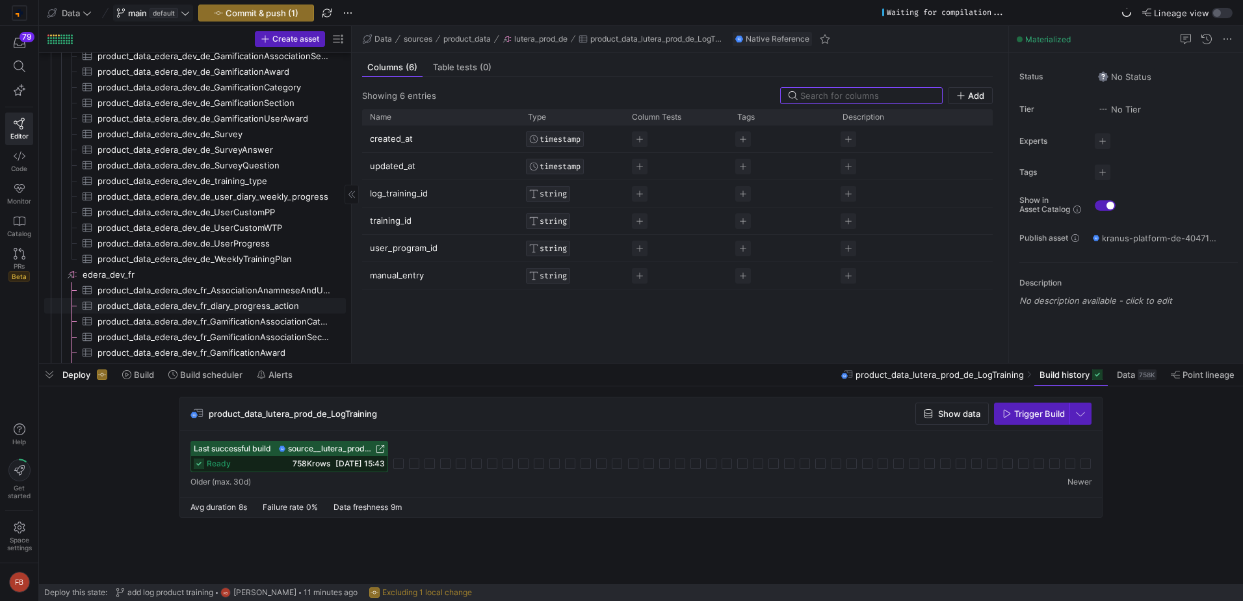
scroll to position [1839, 0]
